Goal: Information Seeking & Learning: Learn about a topic

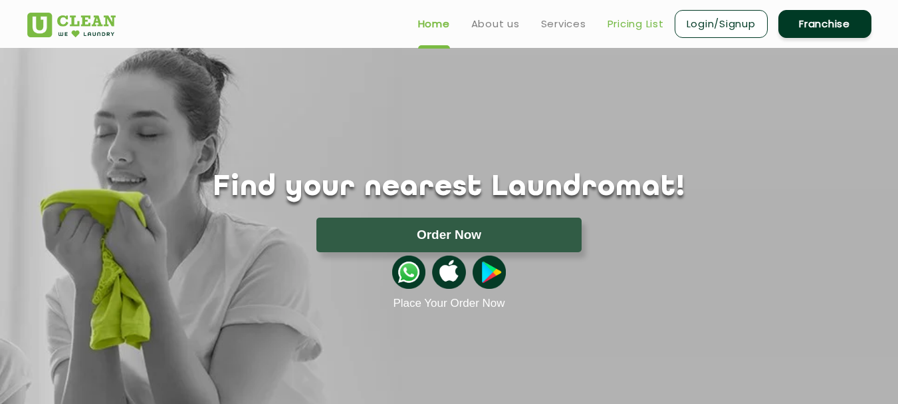
click at [645, 17] on link "Pricing List" at bounding box center [636, 24] width 57 height 16
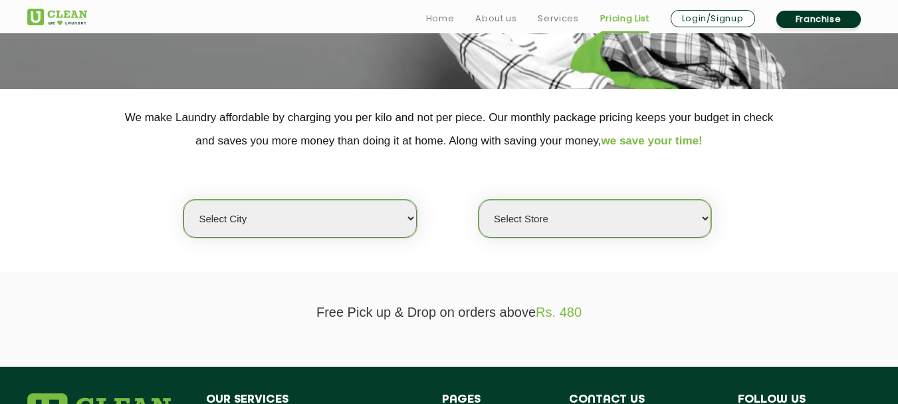
scroll to position [219, 0]
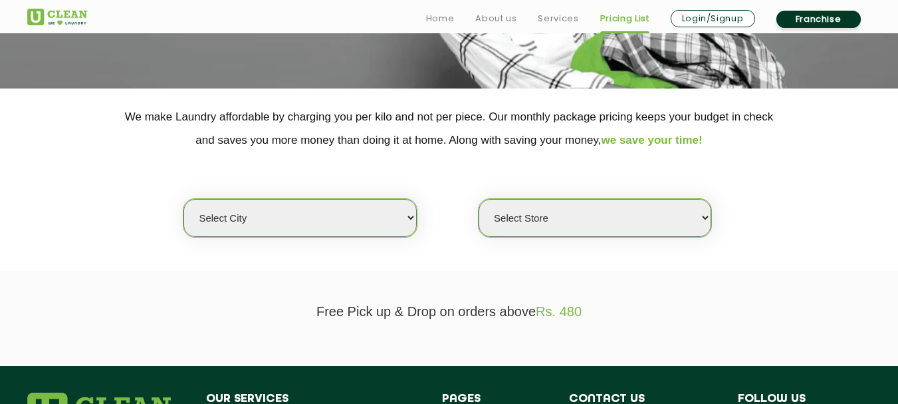
click at [394, 220] on select "Select city [GEOGRAPHIC_DATA] [GEOGRAPHIC_DATA] [GEOGRAPHIC_DATA] [GEOGRAPHIC_D…" at bounding box center [299, 218] width 233 height 38
select select "186"
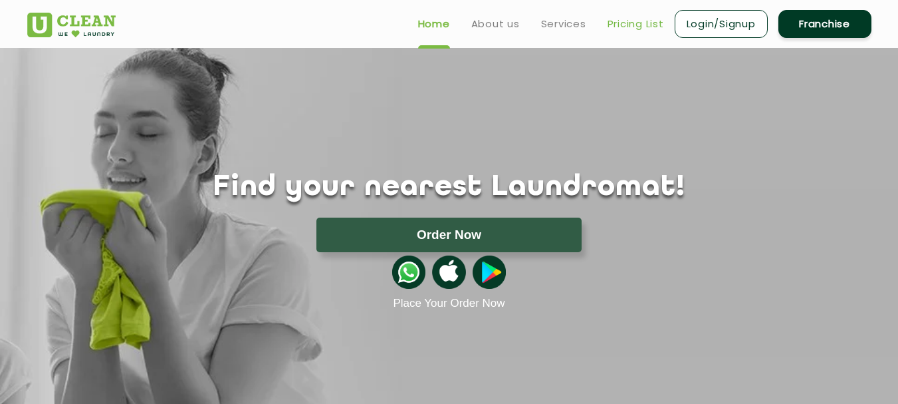
click at [626, 31] on link "Pricing List" at bounding box center [636, 24] width 57 height 16
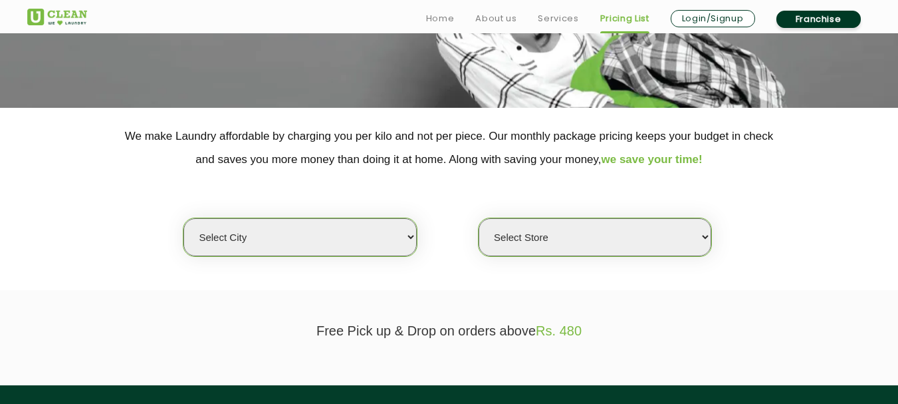
scroll to position [206, 0]
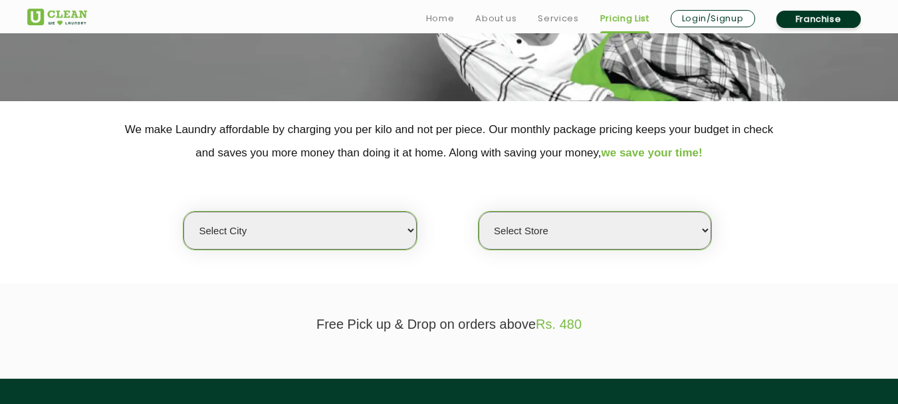
click at [338, 234] on select "Select city [GEOGRAPHIC_DATA] [GEOGRAPHIC_DATA] [GEOGRAPHIC_DATA] [GEOGRAPHIC_D…" at bounding box center [299, 230] width 233 height 38
select select "86"
click at [183, 211] on select "Select city [GEOGRAPHIC_DATA] [GEOGRAPHIC_DATA] [GEOGRAPHIC_DATA] [GEOGRAPHIC_D…" at bounding box center [299, 230] width 233 height 38
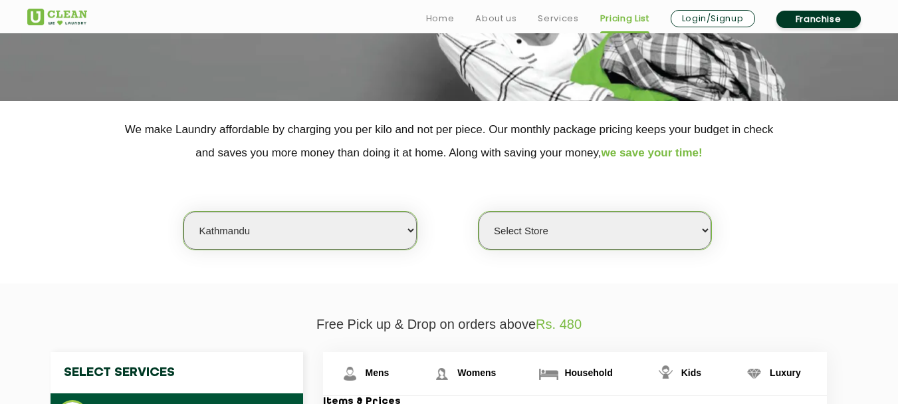
click at [525, 241] on select "Select Store [GEOGRAPHIC_DATA]" at bounding box center [595, 230] width 233 height 38
select select "256"
click at [479, 211] on select "Select Store [GEOGRAPHIC_DATA]" at bounding box center [595, 230] width 233 height 38
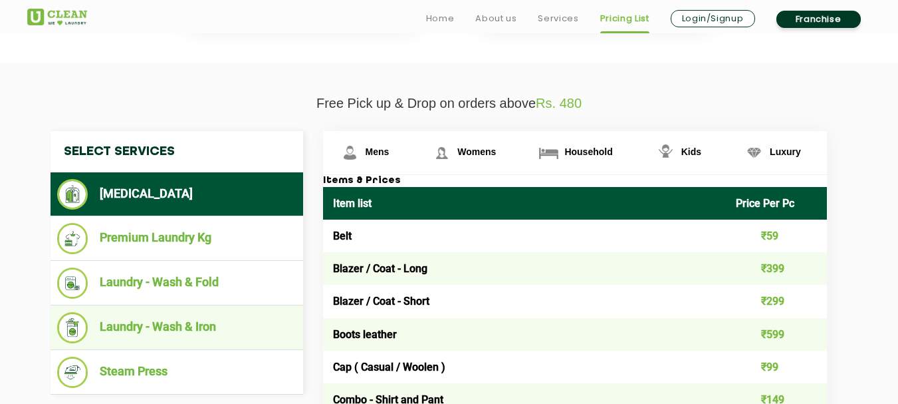
scroll to position [427, 0]
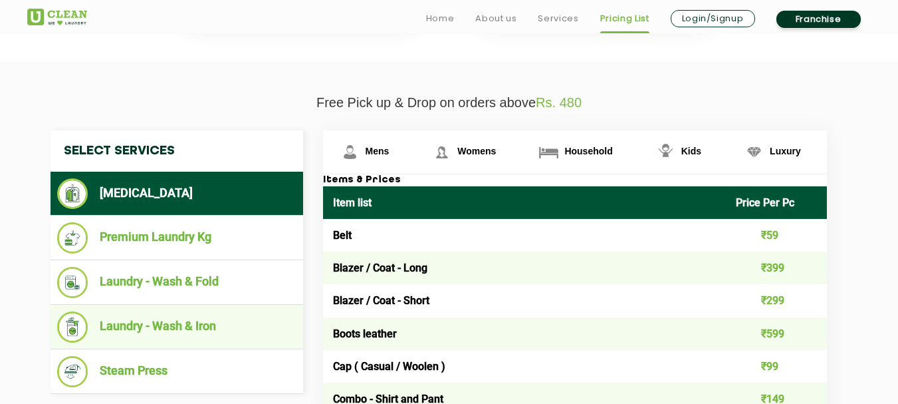
click at [188, 328] on li "Laundry - Wash & Iron" at bounding box center [176, 326] width 239 height 31
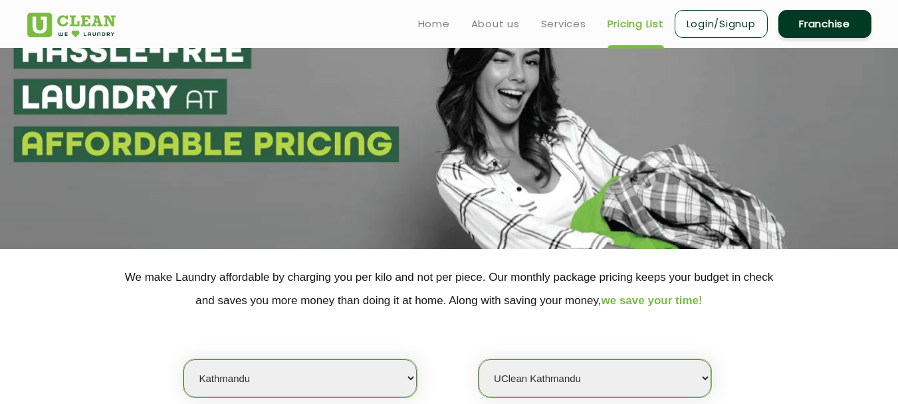
scroll to position [0, 0]
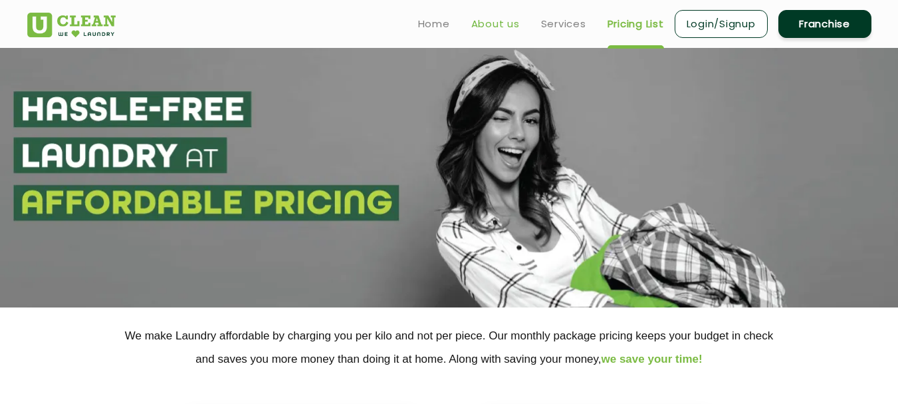
click at [488, 27] on link "About us" at bounding box center [495, 24] width 49 height 16
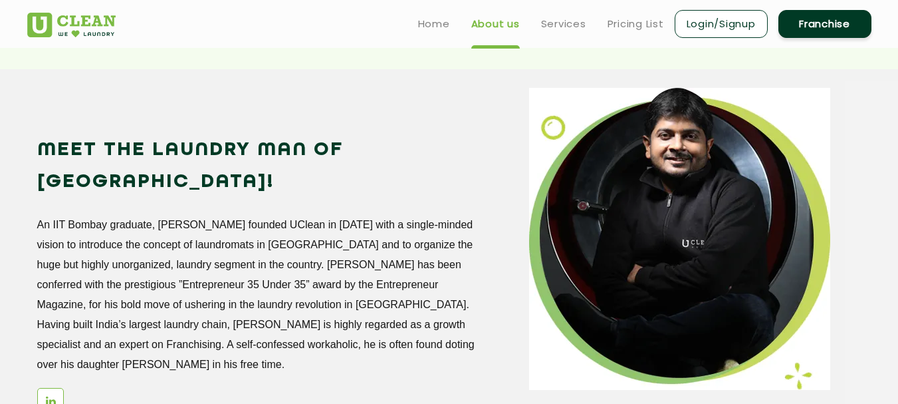
scroll to position [1055, 0]
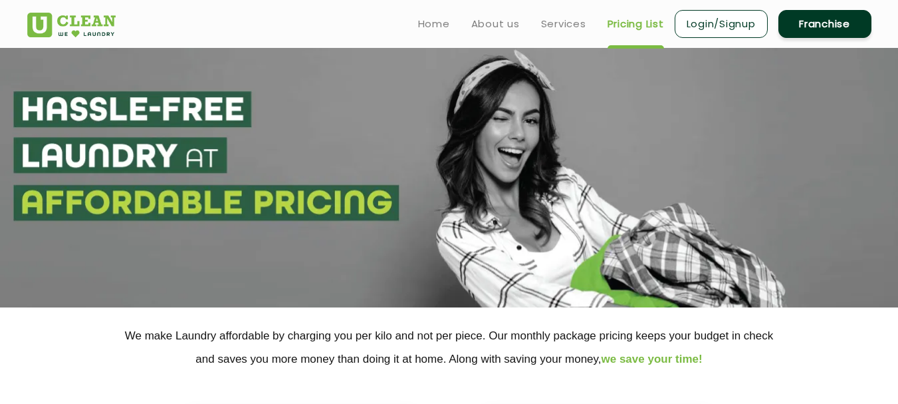
select select "0"
